Goal: Information Seeking & Learning: Understand process/instructions

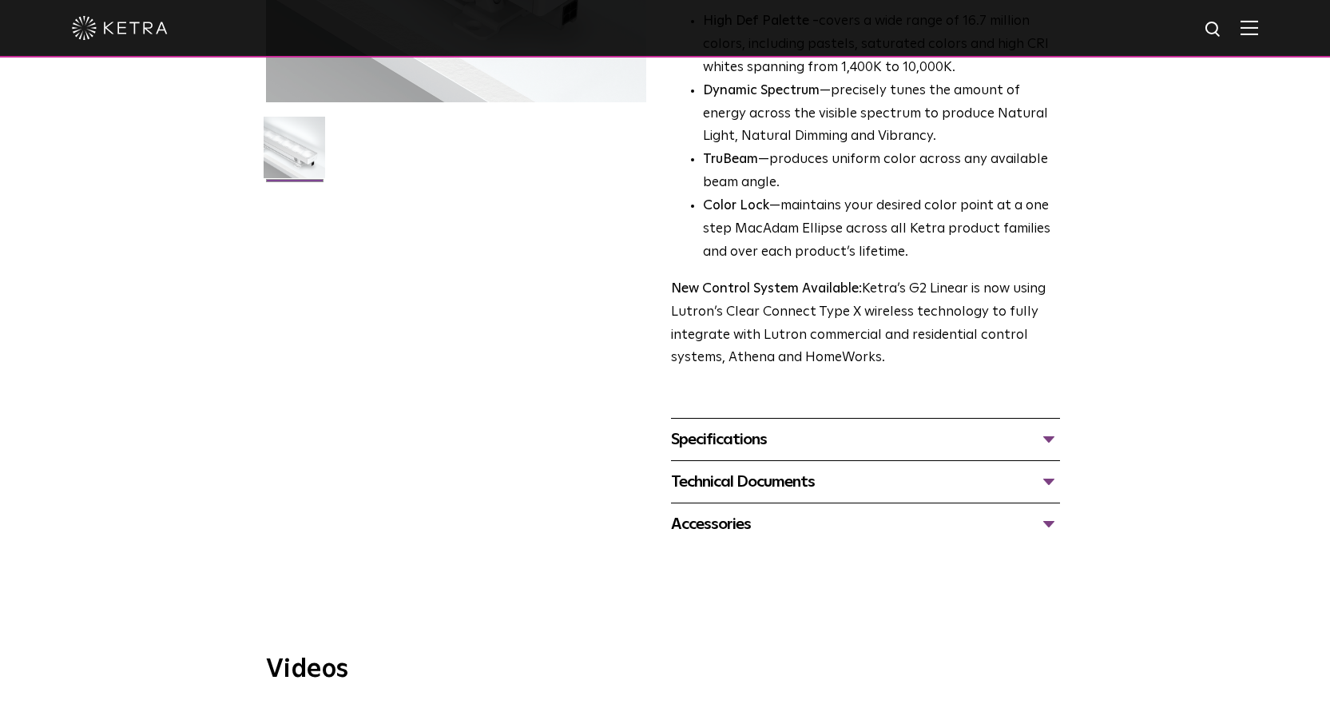
scroll to position [399, 0]
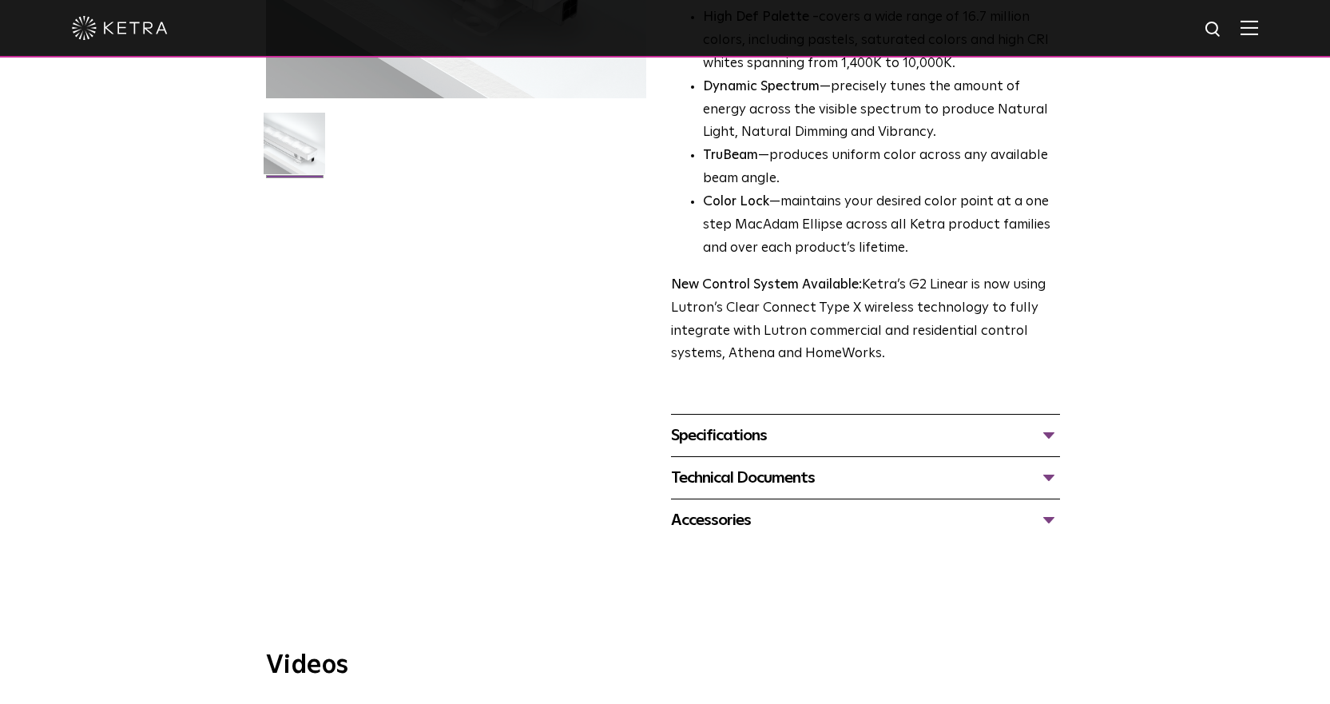
click at [1047, 473] on div "Technical Documents" at bounding box center [865, 478] width 389 height 26
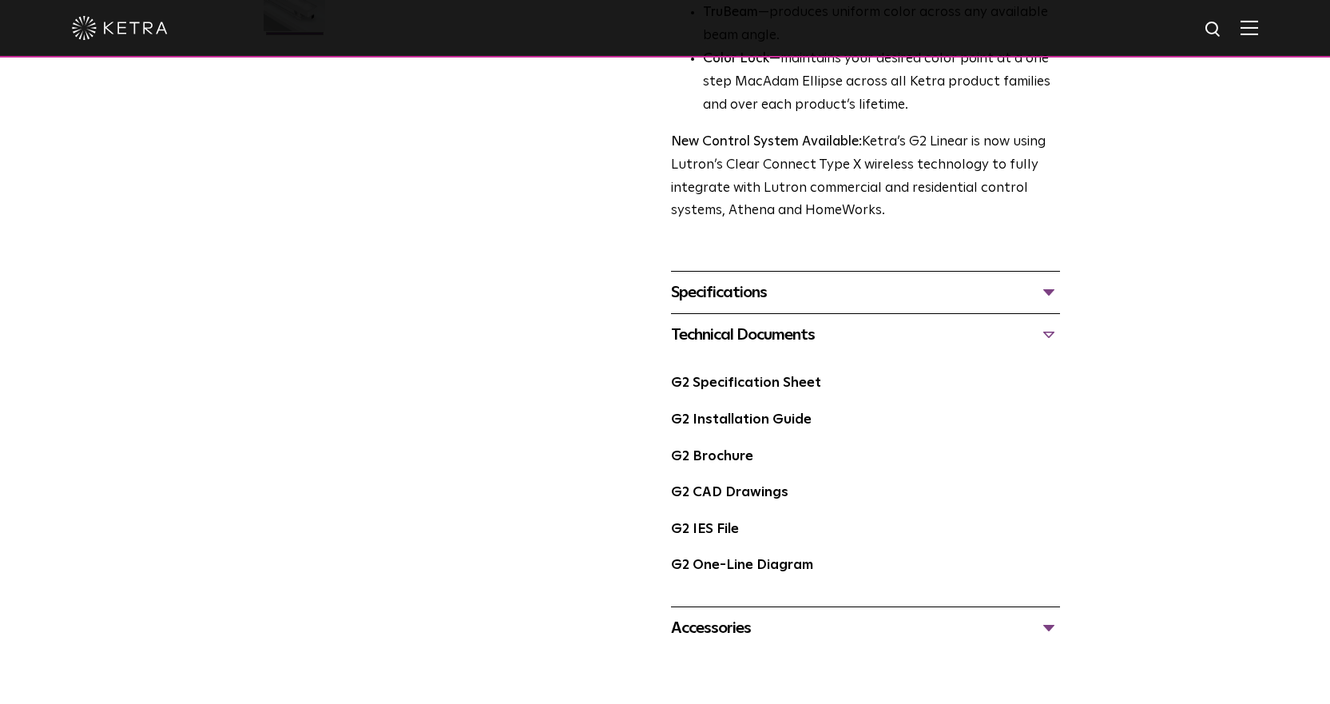
scroll to position [559, 0]
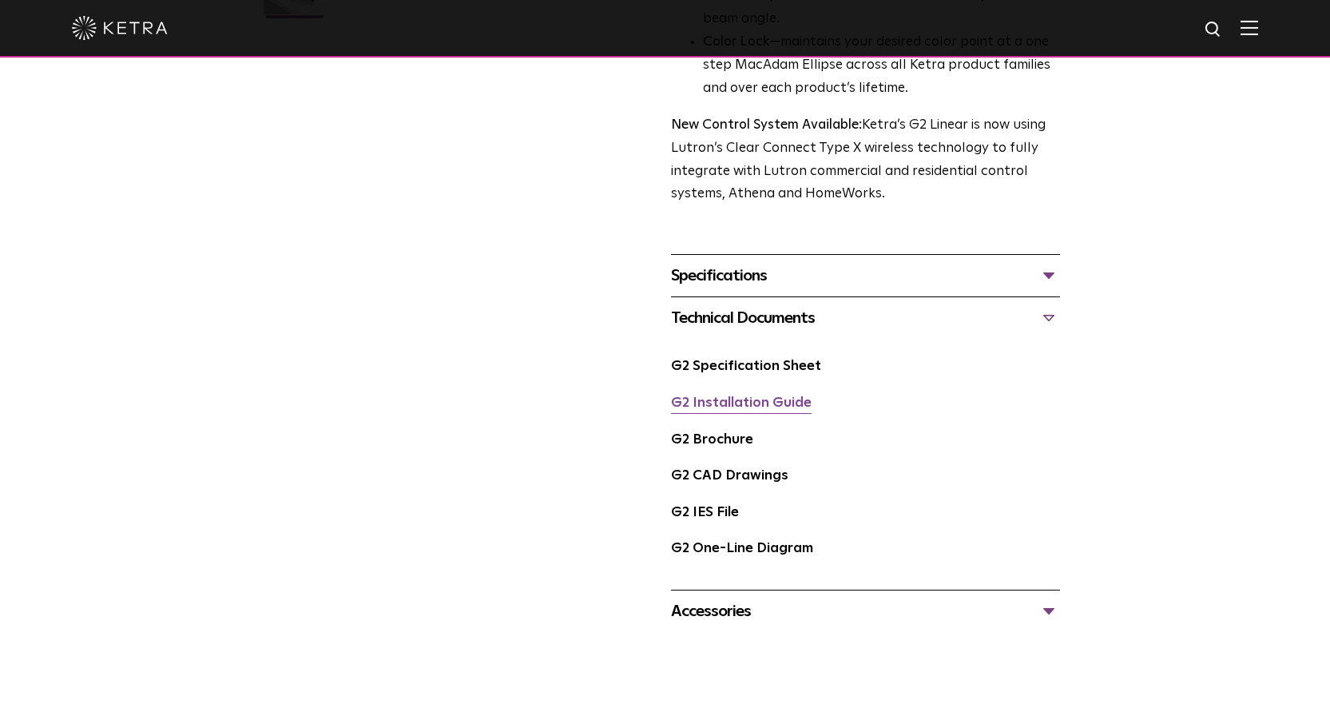
click at [707, 402] on link "G2 Installation Guide" at bounding box center [741, 403] width 141 height 14
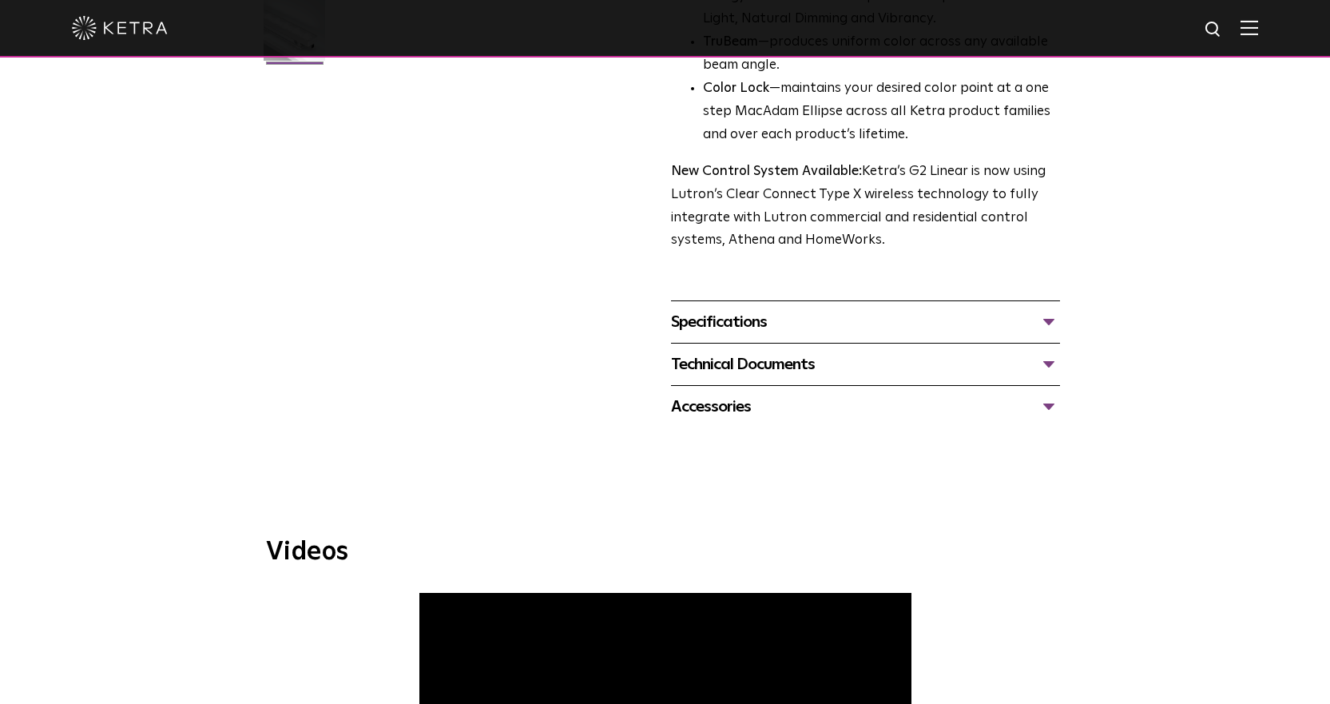
scroll to position [559, 0]
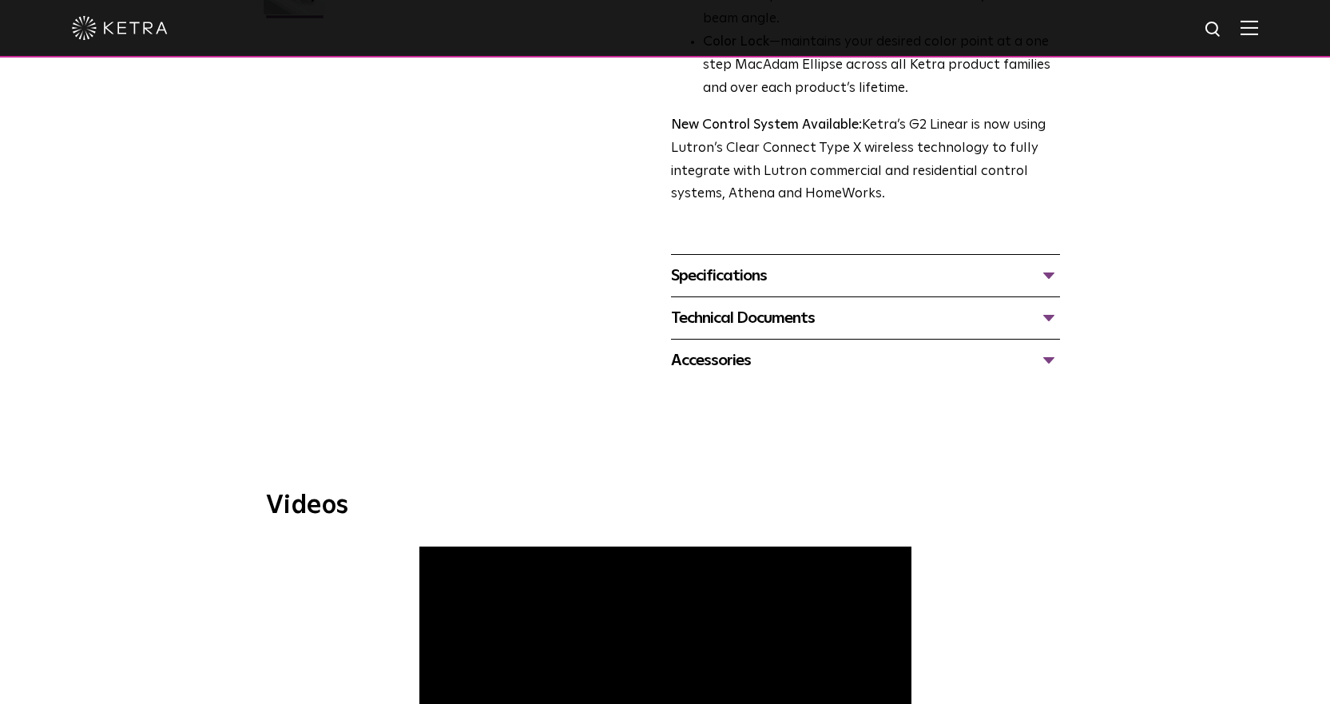
click at [1045, 360] on div "Accessories" at bounding box center [865, 361] width 389 height 26
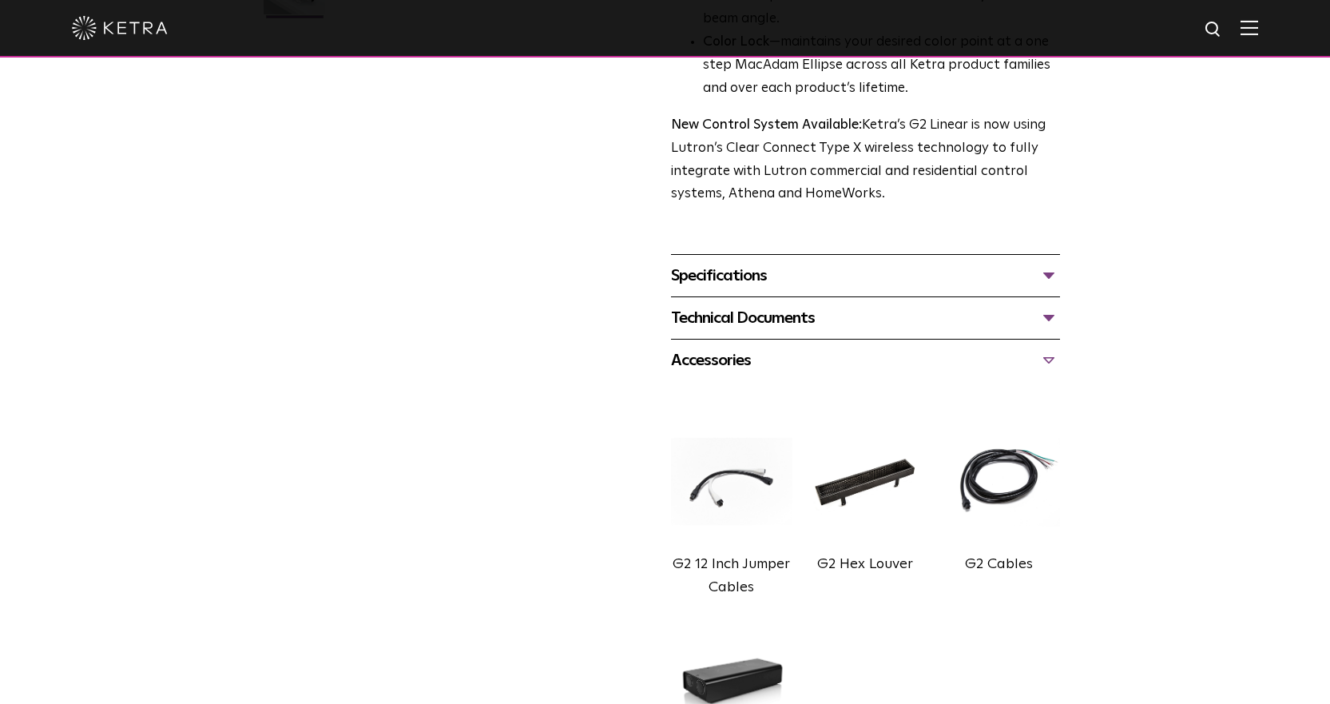
click at [1047, 278] on div "Specifications" at bounding box center [865, 276] width 389 height 26
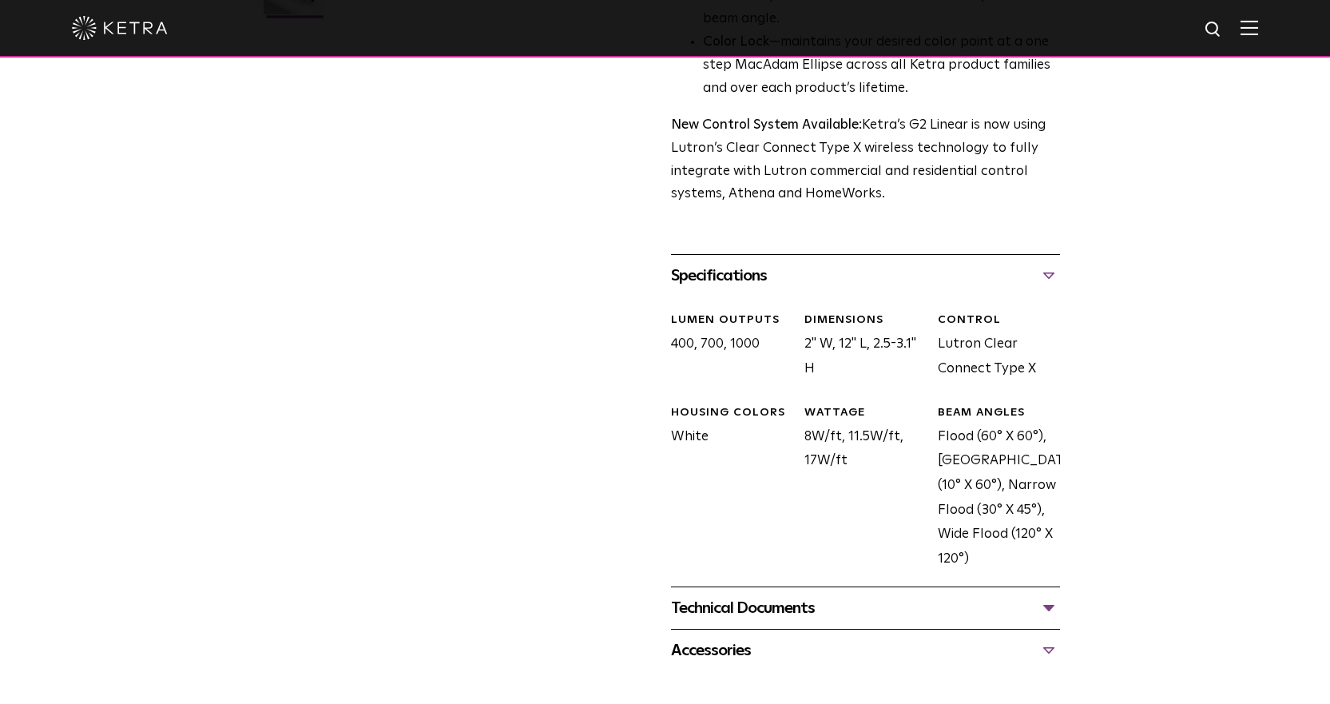
click at [1047, 278] on div "Specifications" at bounding box center [865, 276] width 389 height 26
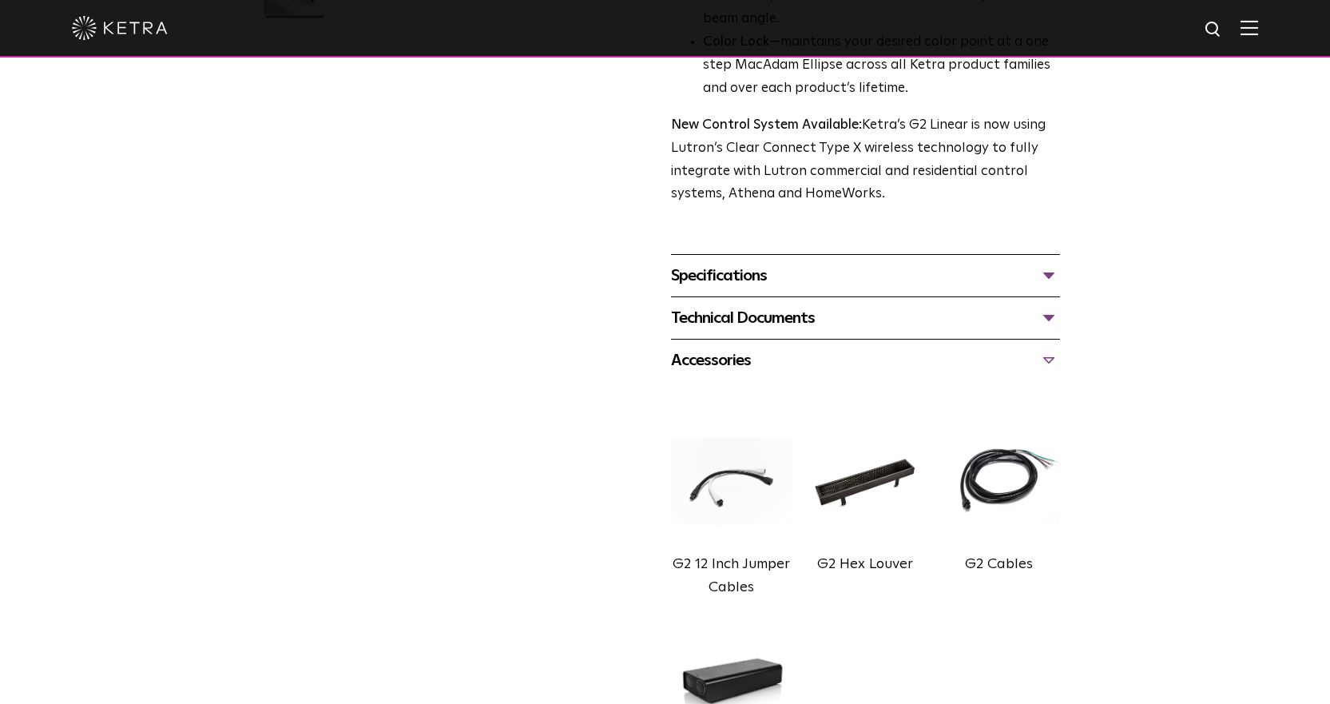
click at [1047, 322] on div "Technical Documents" at bounding box center [865, 318] width 389 height 26
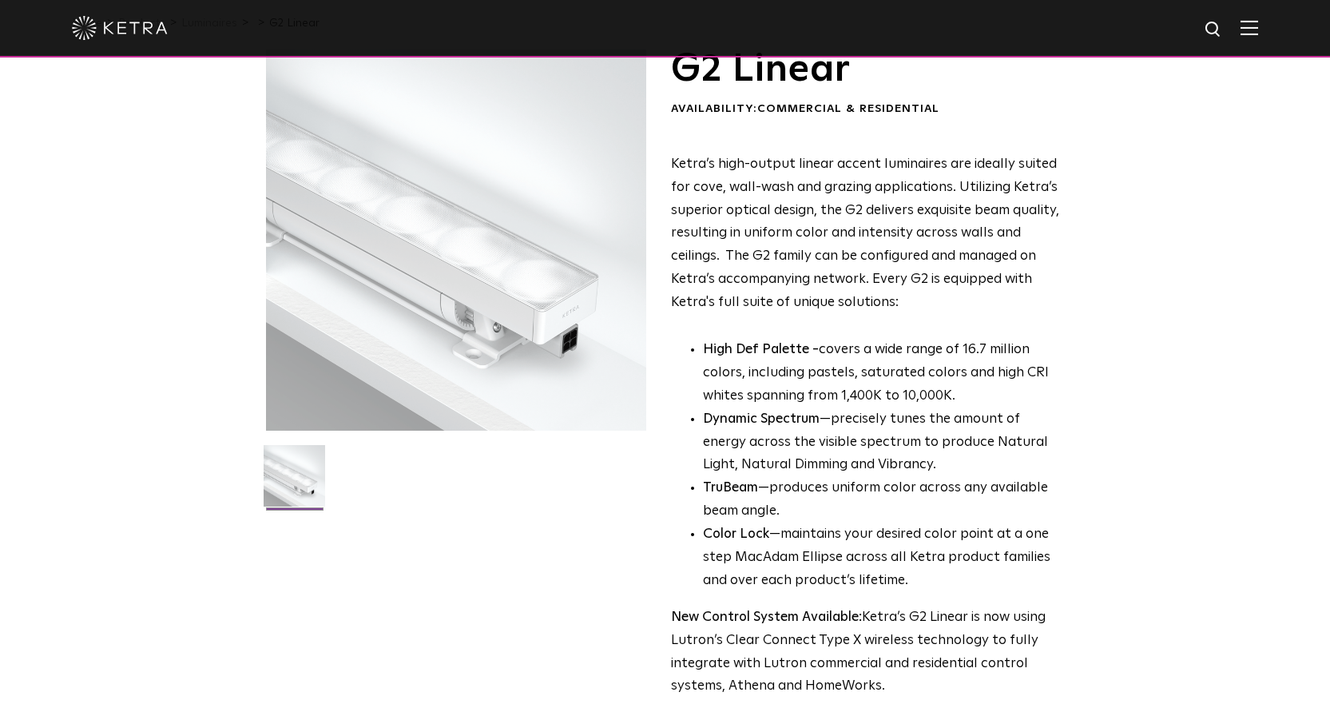
scroll to position [0, 0]
